Goal: Entertainment & Leisure: Consume media (video, audio)

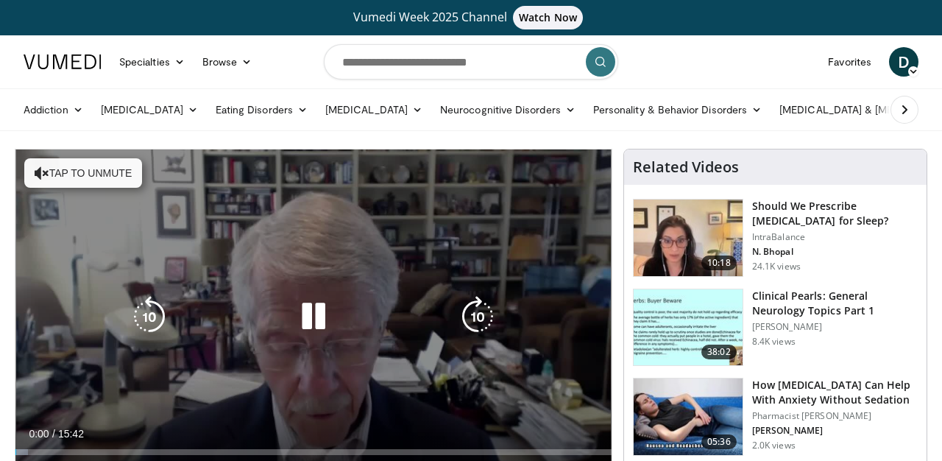
click at [113, 168] on button "Tap to unmute" at bounding box center [83, 172] width 118 height 29
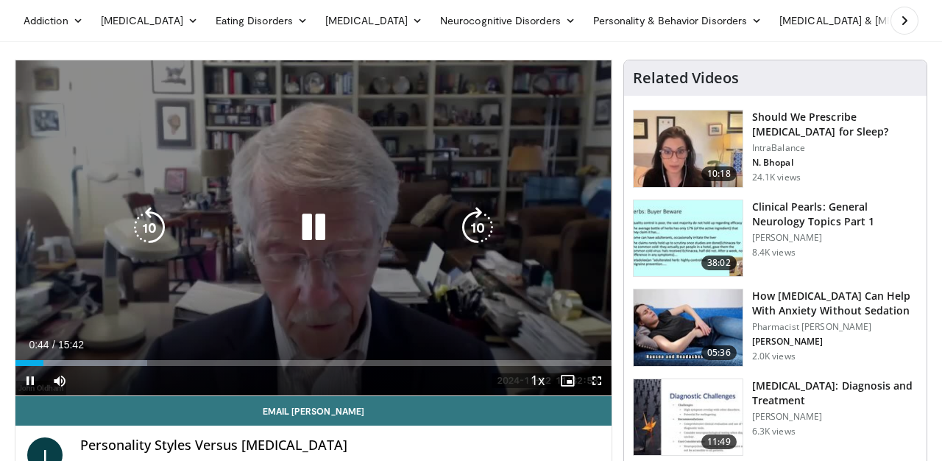
scroll to position [90, 0]
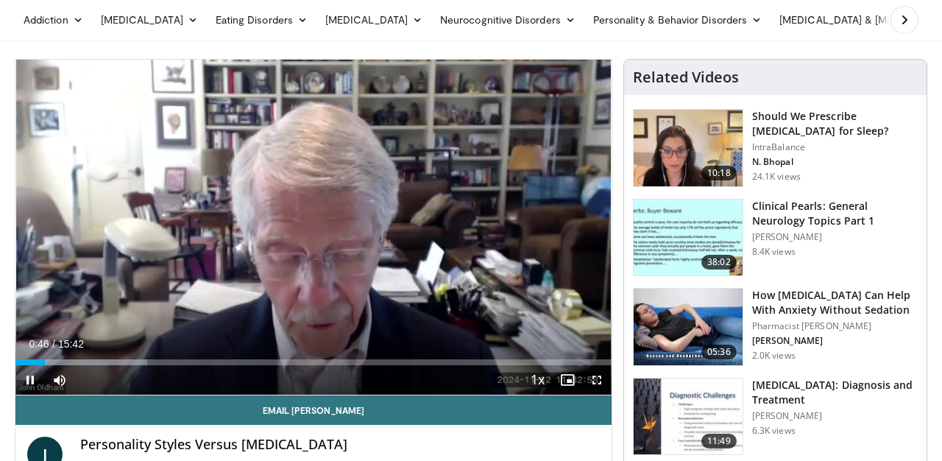
click at [592, 378] on span "Video Player" at bounding box center [596, 379] width 29 height 29
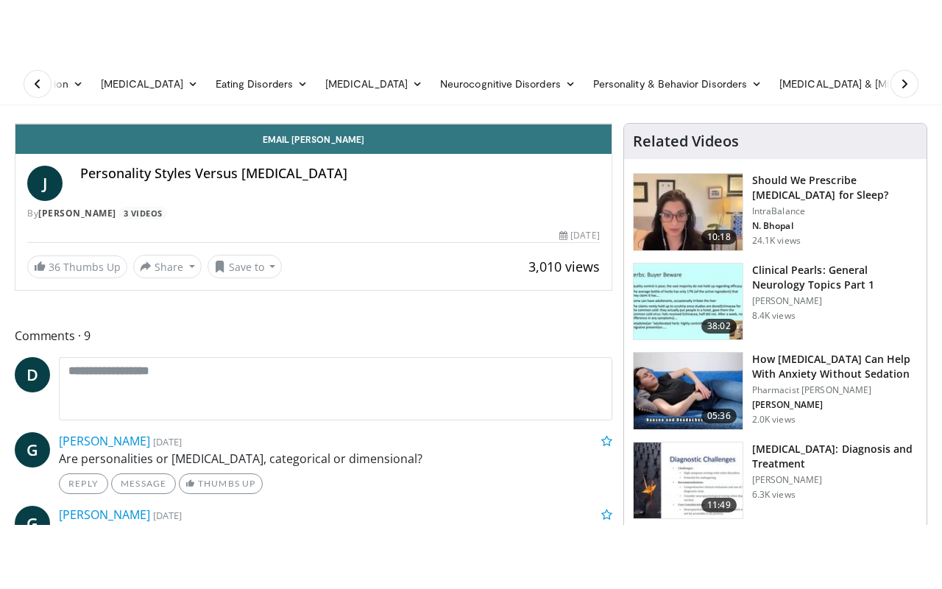
scroll to position [0, 0]
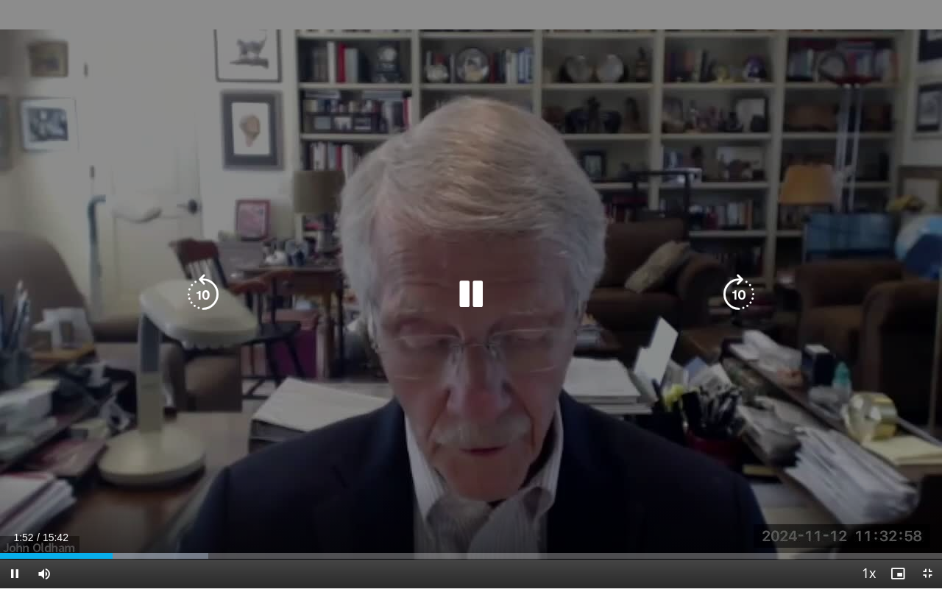
click at [468, 297] on icon "Video Player" at bounding box center [470, 294] width 41 height 41
click at [469, 299] on icon "Video Player" at bounding box center [470, 294] width 41 height 41
click at [468, 293] on icon "Video Player" at bounding box center [470, 294] width 41 height 41
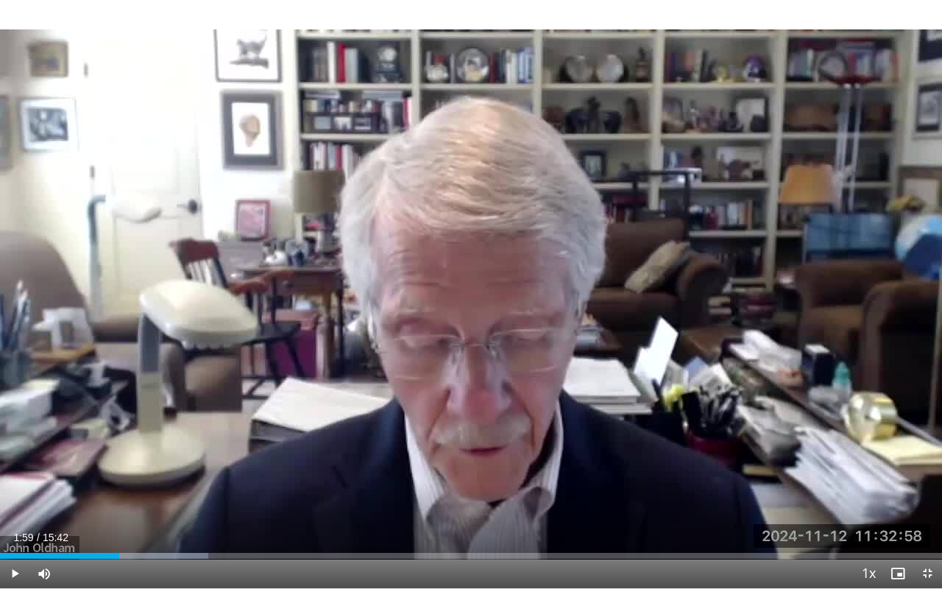
click at [468, 293] on div "10 seconds Tap to unmute" at bounding box center [471, 294] width 942 height 588
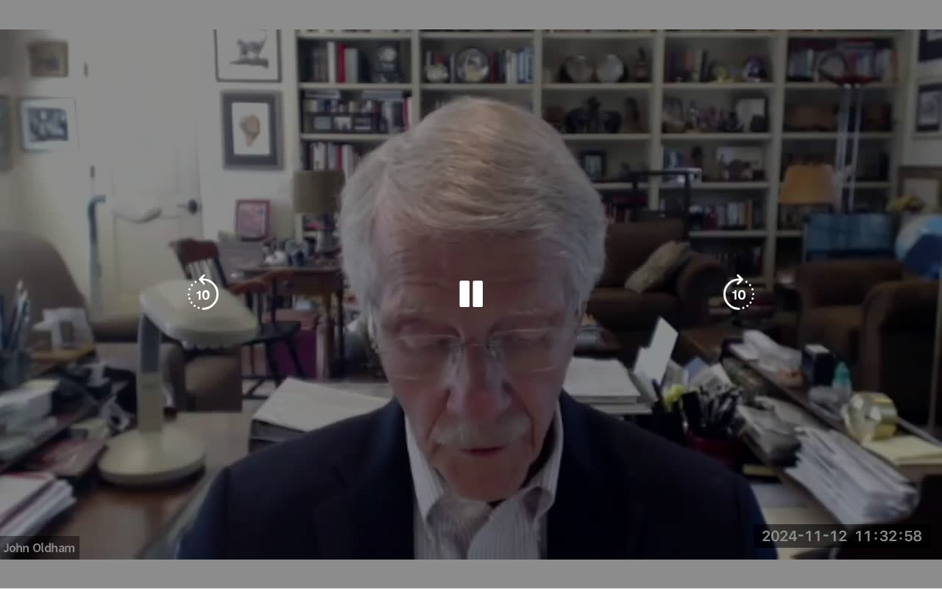
click at [419, 397] on div "10 seconds Tap to unmute" at bounding box center [471, 294] width 942 height 588
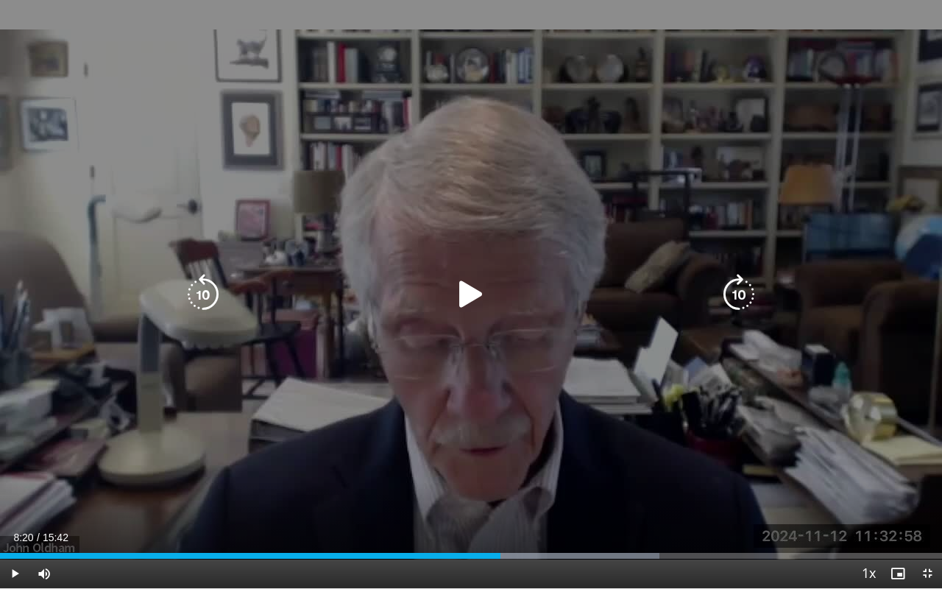
click at [471, 289] on icon "Video Player" at bounding box center [470, 294] width 41 height 41
